Goal: Information Seeking & Learning: Learn about a topic

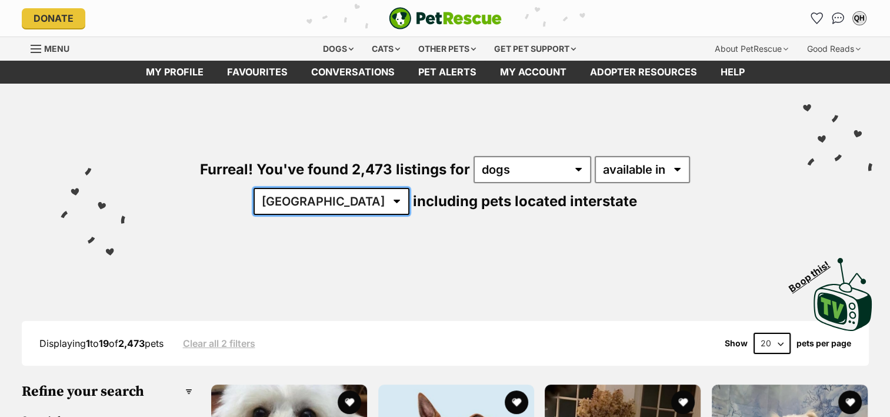
click at [409, 188] on select "[GEOGRAPHIC_DATA] [GEOGRAPHIC_DATA] [GEOGRAPHIC_DATA] [GEOGRAPHIC_DATA] [GEOGRA…" at bounding box center [332, 201] width 156 height 27
select select "QLD"
click at [409, 188] on select "[GEOGRAPHIC_DATA] [GEOGRAPHIC_DATA] [GEOGRAPHIC_DATA] [GEOGRAPHIC_DATA] [GEOGRA…" at bounding box center [332, 201] width 156 height 27
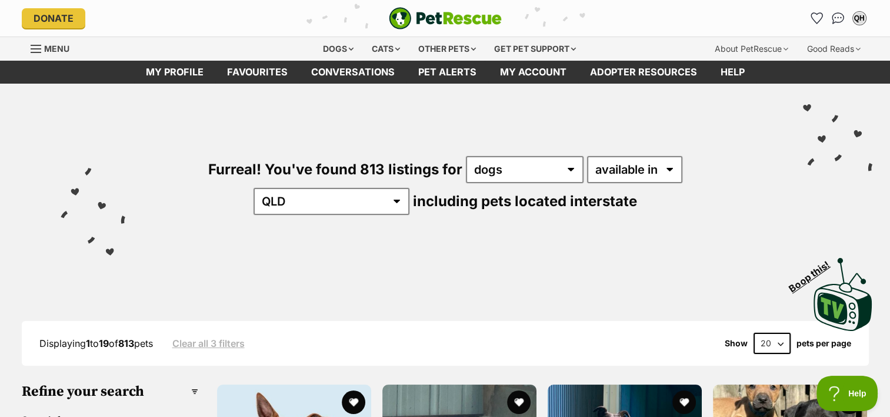
click at [778, 338] on select "20 40 60" at bounding box center [772, 342] width 37 height 21
select select "60"
click at [754, 332] on select "20 40 60" at bounding box center [772, 342] width 37 height 21
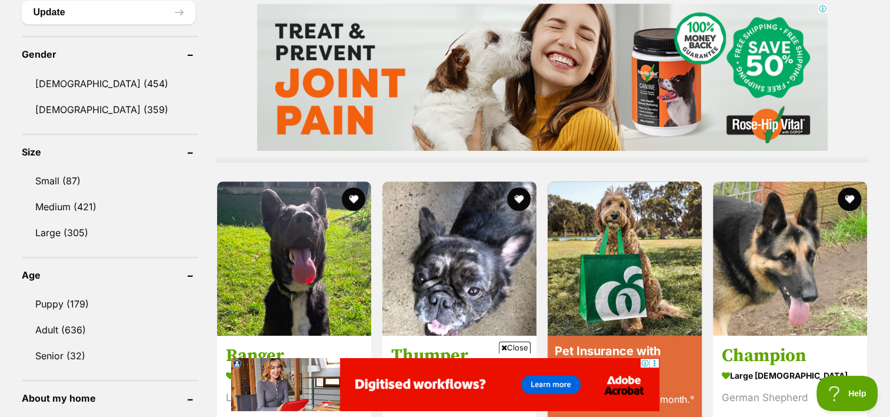
scroll to position [995, 0]
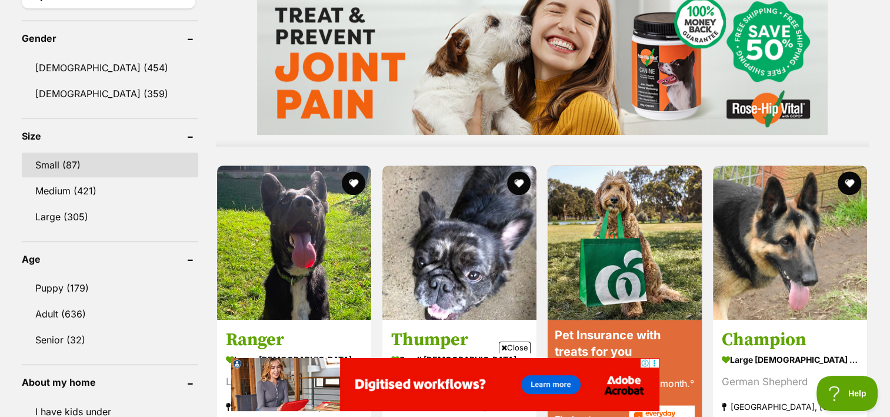
click at [47, 155] on link "Small (87)" at bounding box center [110, 164] width 176 height 25
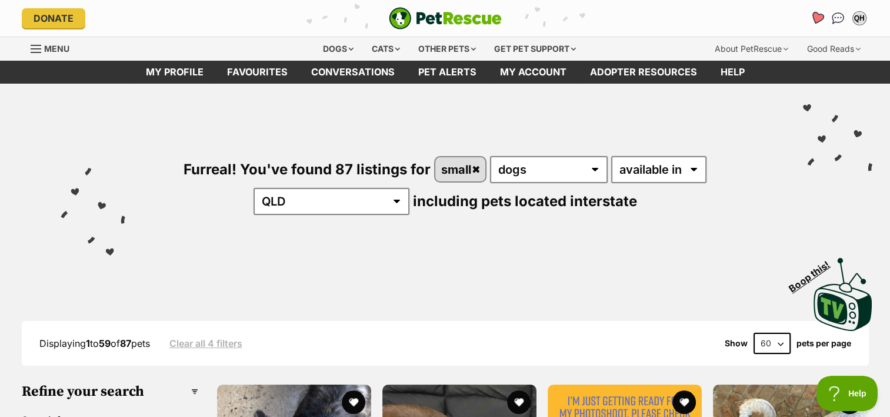
click at [816, 20] on icon "Favourites" at bounding box center [817, 18] width 14 height 14
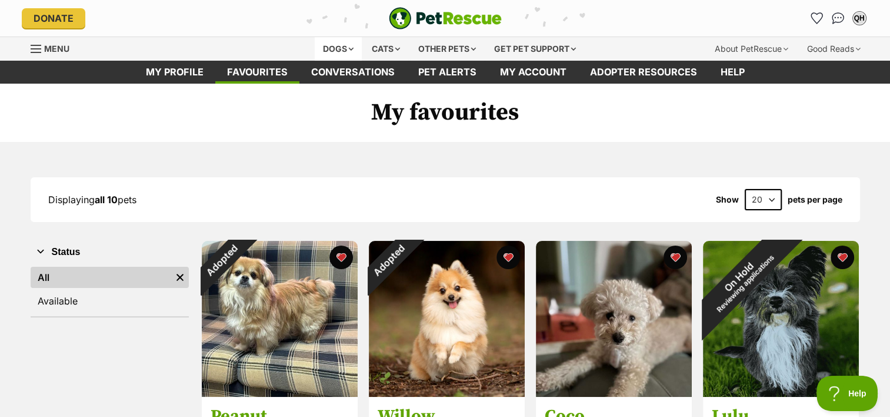
click at [340, 47] on div "Dogs" at bounding box center [338, 49] width 47 height 24
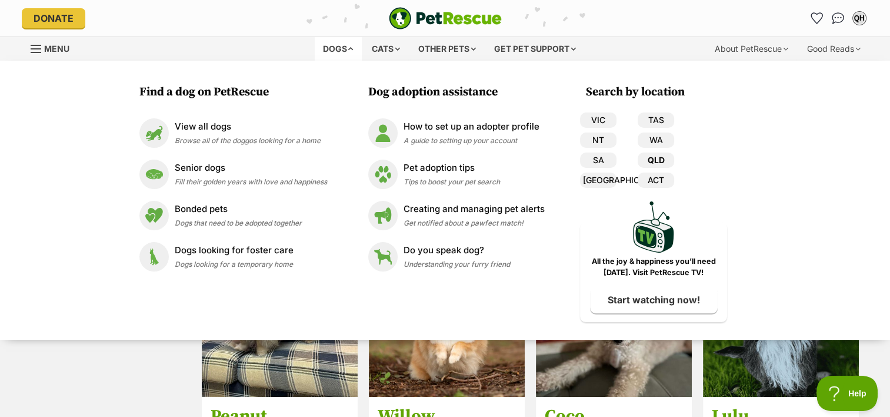
click at [653, 158] on link "QLD" at bounding box center [656, 159] width 36 height 15
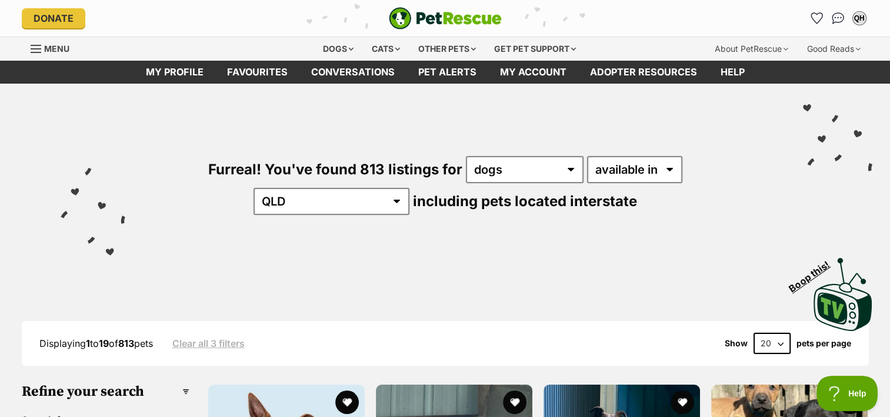
click at [780, 339] on select "20 40 60" at bounding box center [772, 342] width 37 height 21
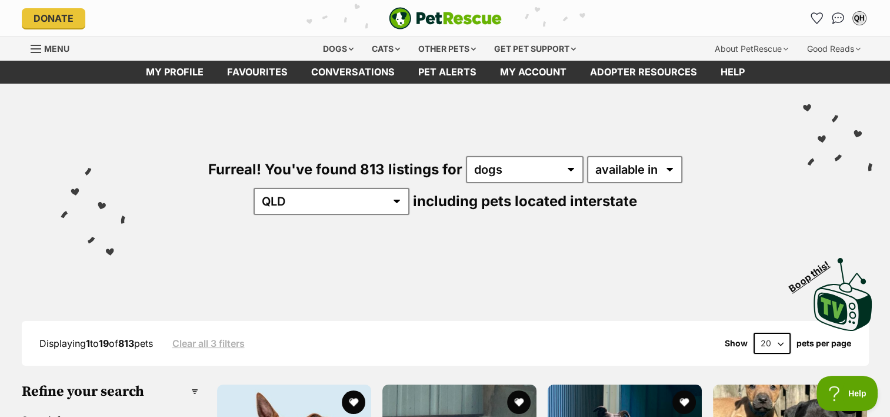
select select "60"
click at [754, 332] on select "20 40 60" at bounding box center [772, 342] width 37 height 21
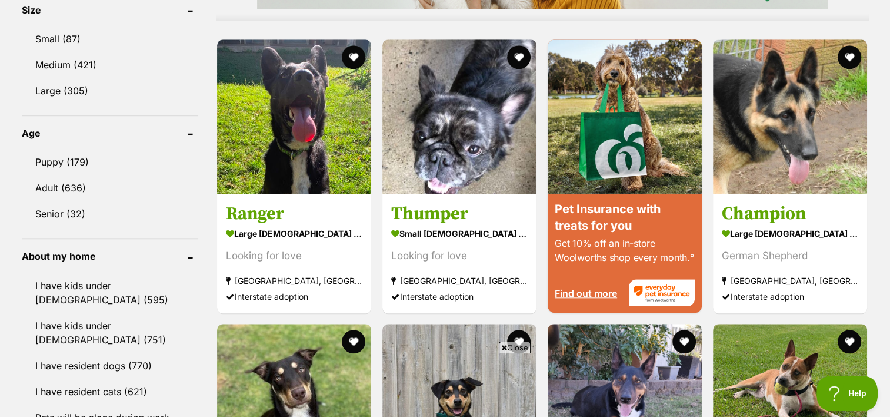
scroll to position [1106, 0]
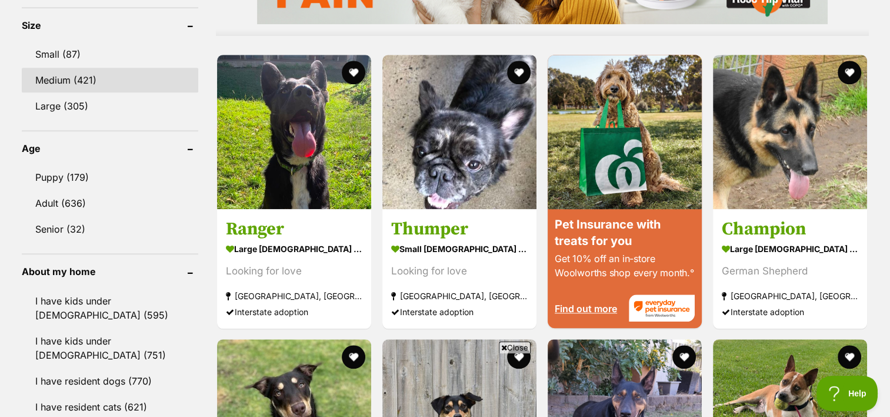
click at [54, 73] on link "Medium (421)" at bounding box center [110, 80] width 176 height 25
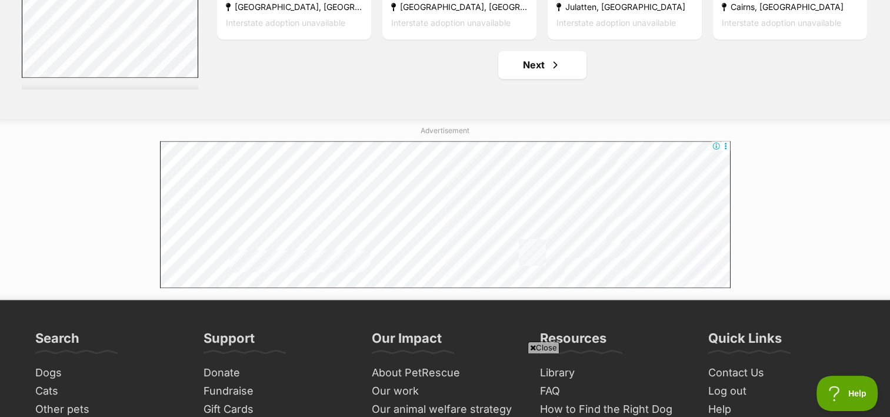
scroll to position [6363, 0]
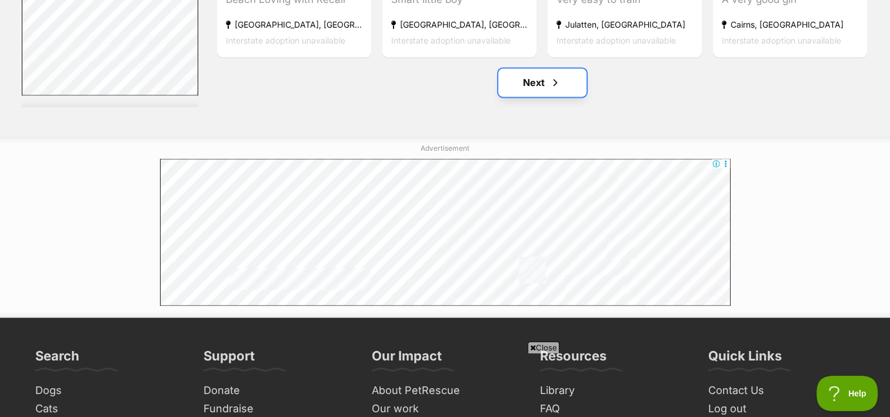
click at [534, 83] on link "Next" at bounding box center [542, 82] width 88 height 28
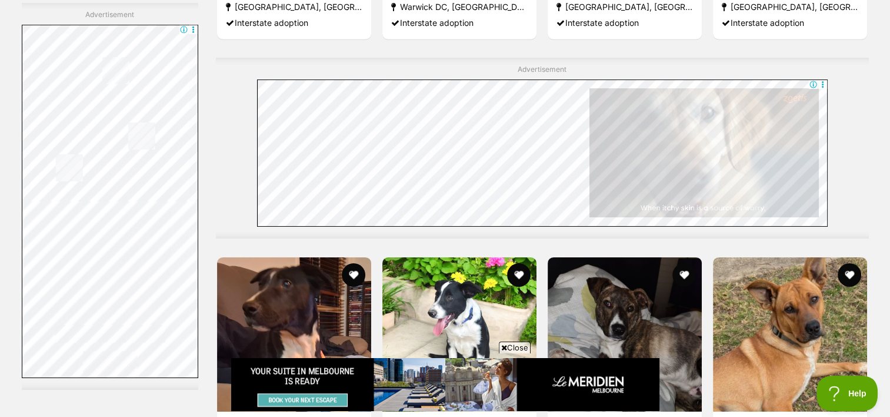
scroll to position [3851, 0]
